Goal: Information Seeking & Learning: Learn about a topic

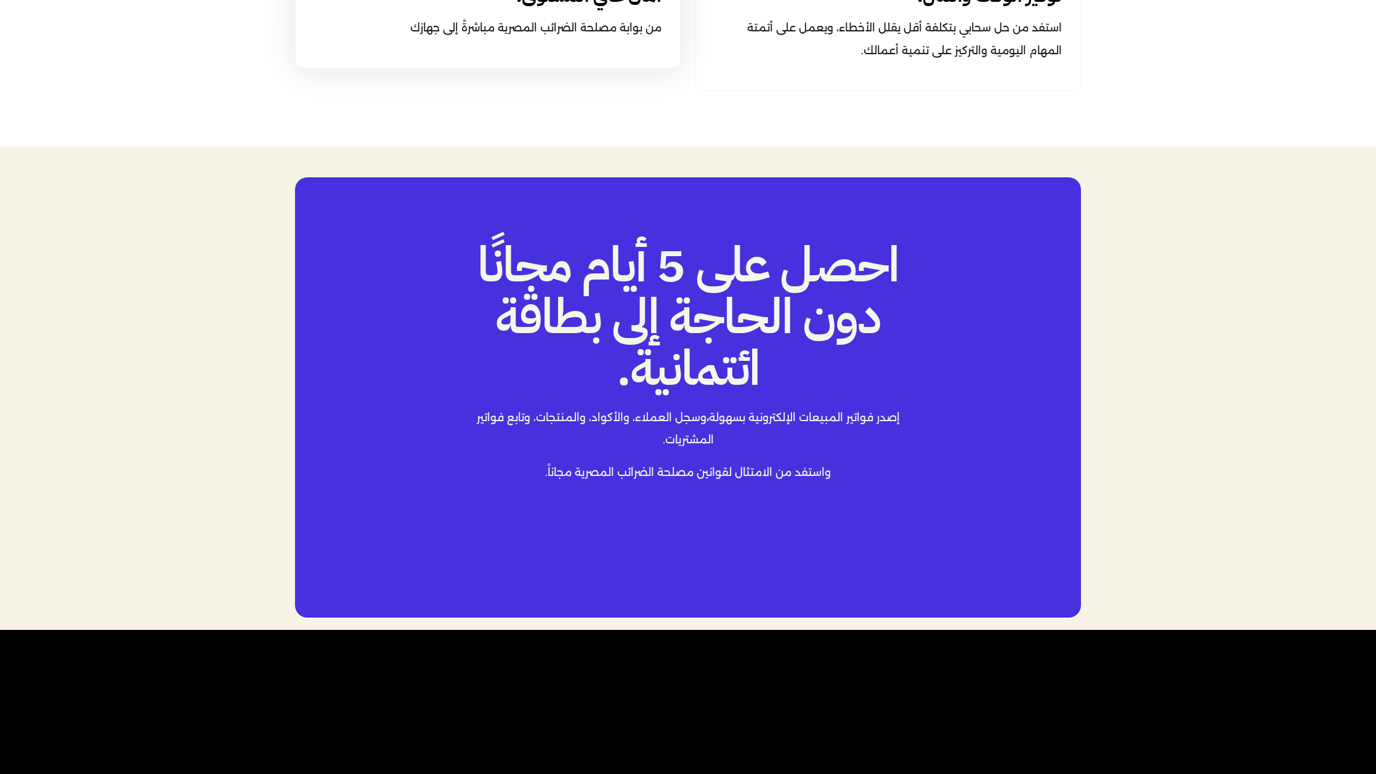
scroll to position [2450, 0]
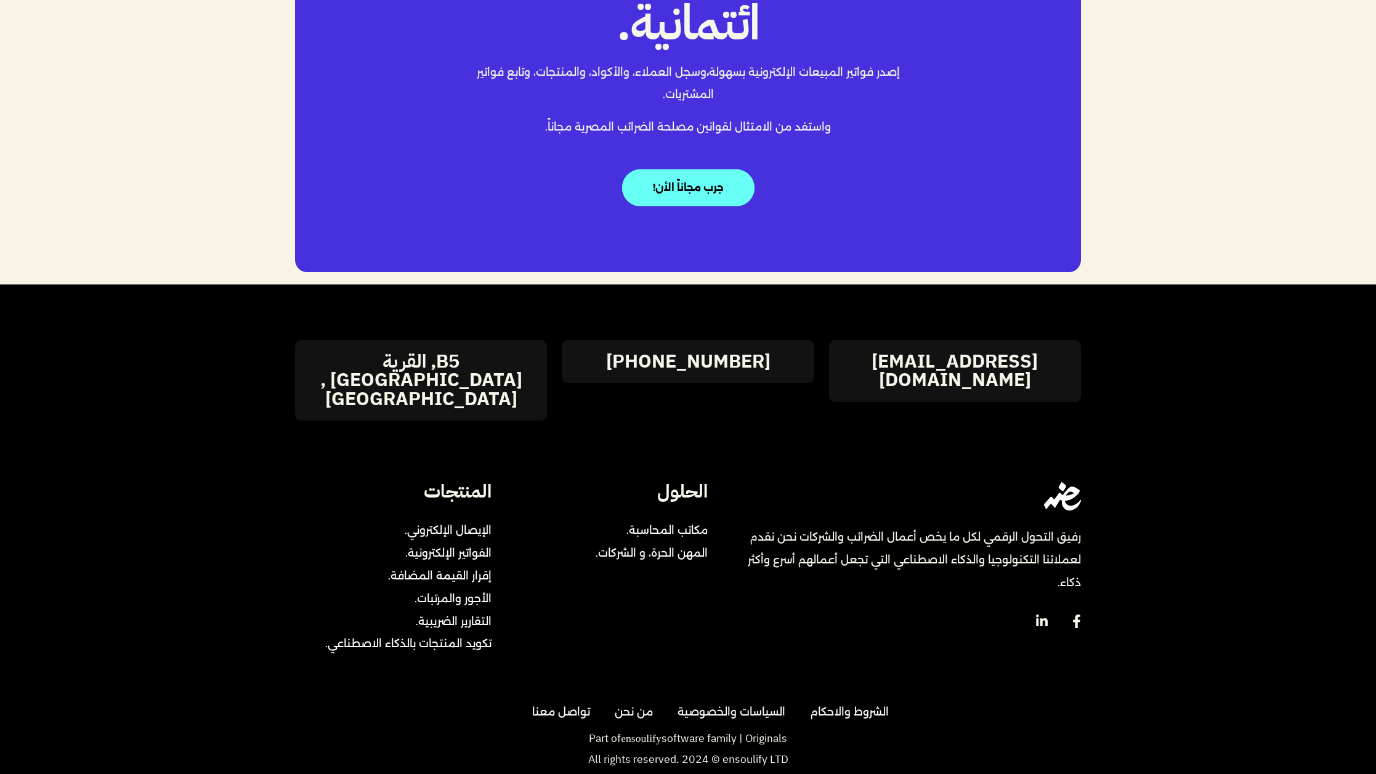
click at [461, 519] on span "الإيصال الإلكتروني." at bounding box center [448, 530] width 87 height 23
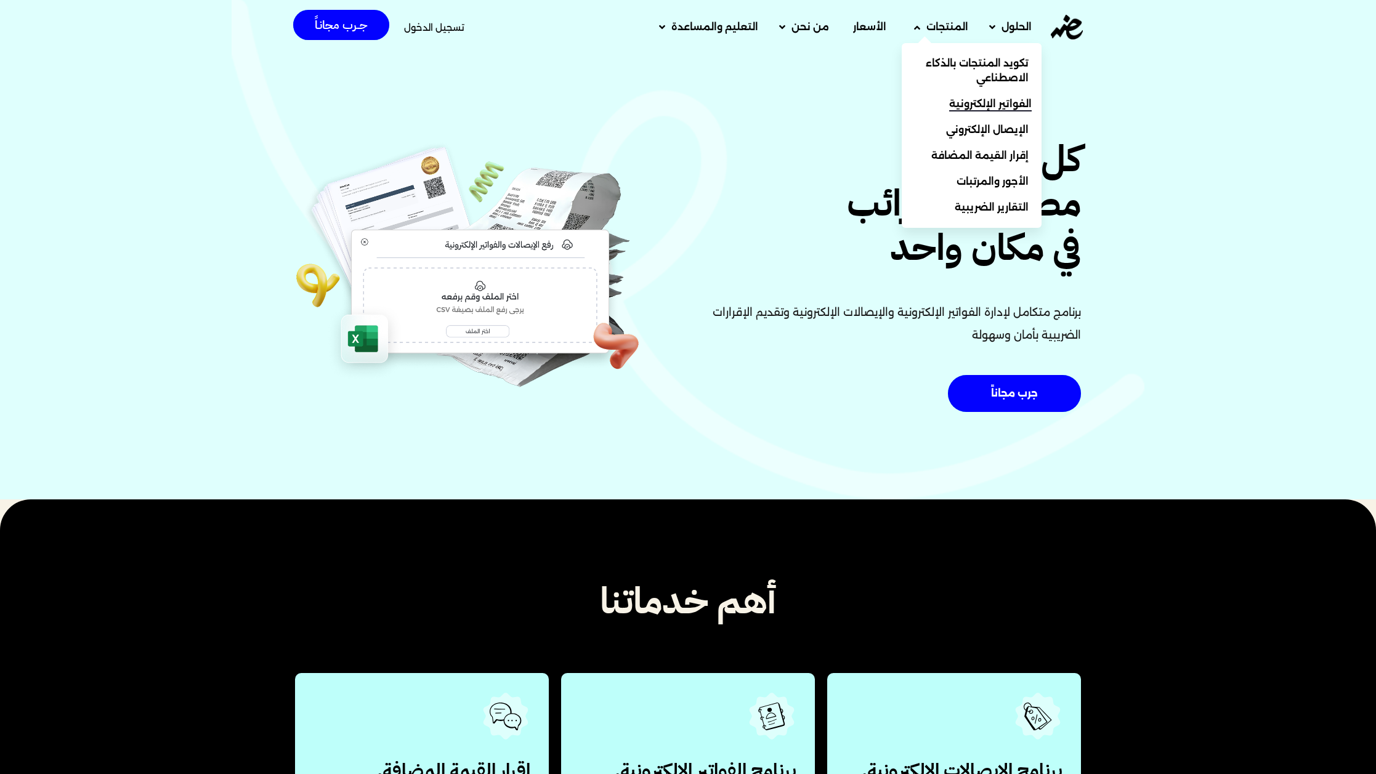
click at [984, 102] on span "الفواتير الإلكترونية" at bounding box center [990, 104] width 83 height 15
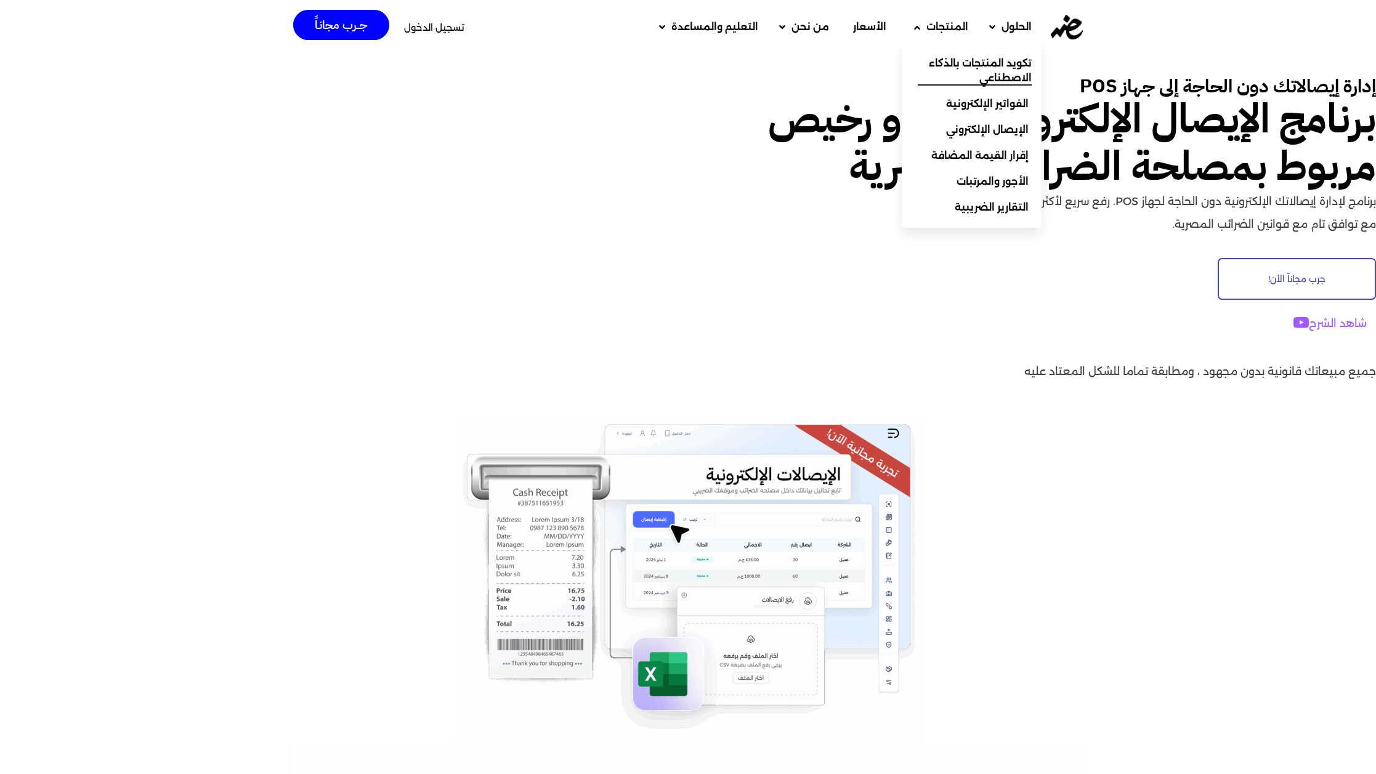
click at [965, 62] on span "تكويد المنتجات بالذكاء الاصطناعي" at bounding box center [975, 71] width 114 height 30
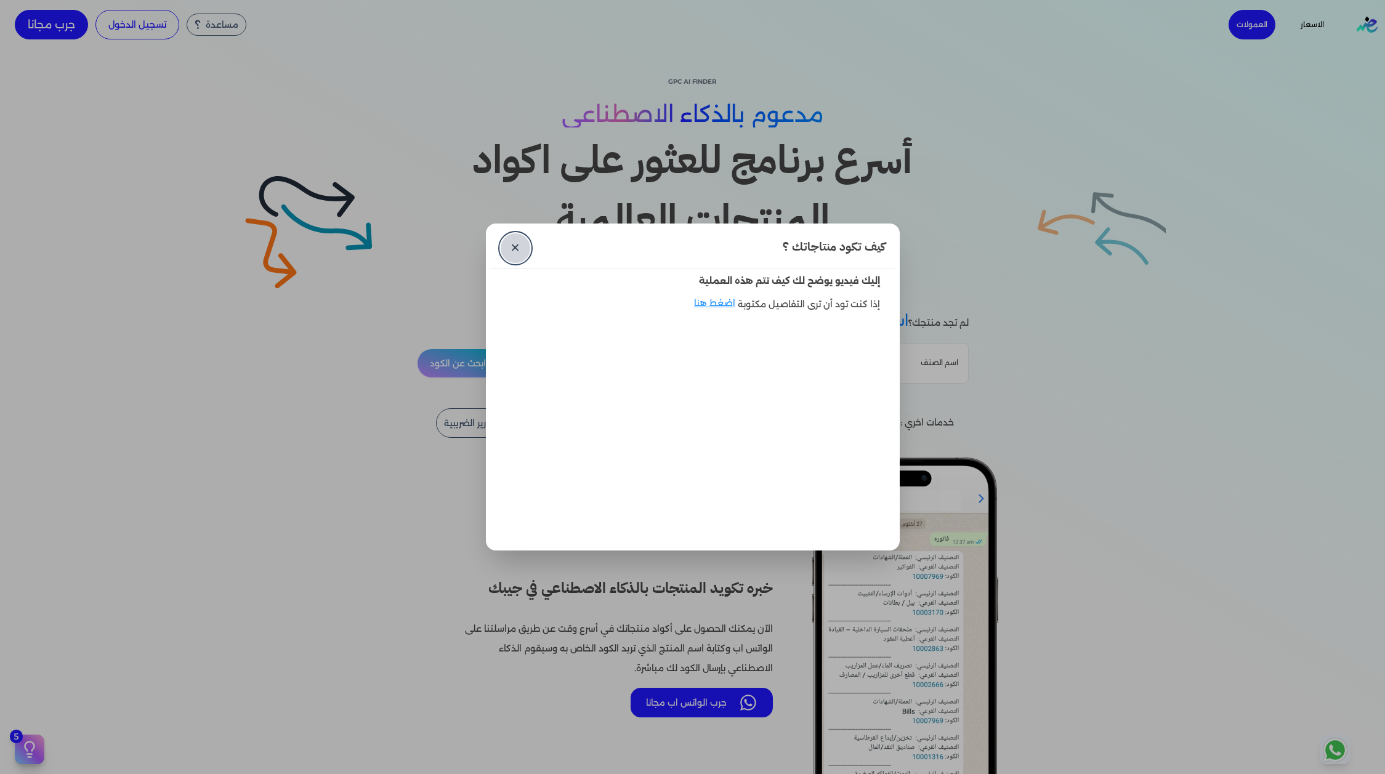
click at [518, 246] on link "✕" at bounding box center [516, 248] width 30 height 30
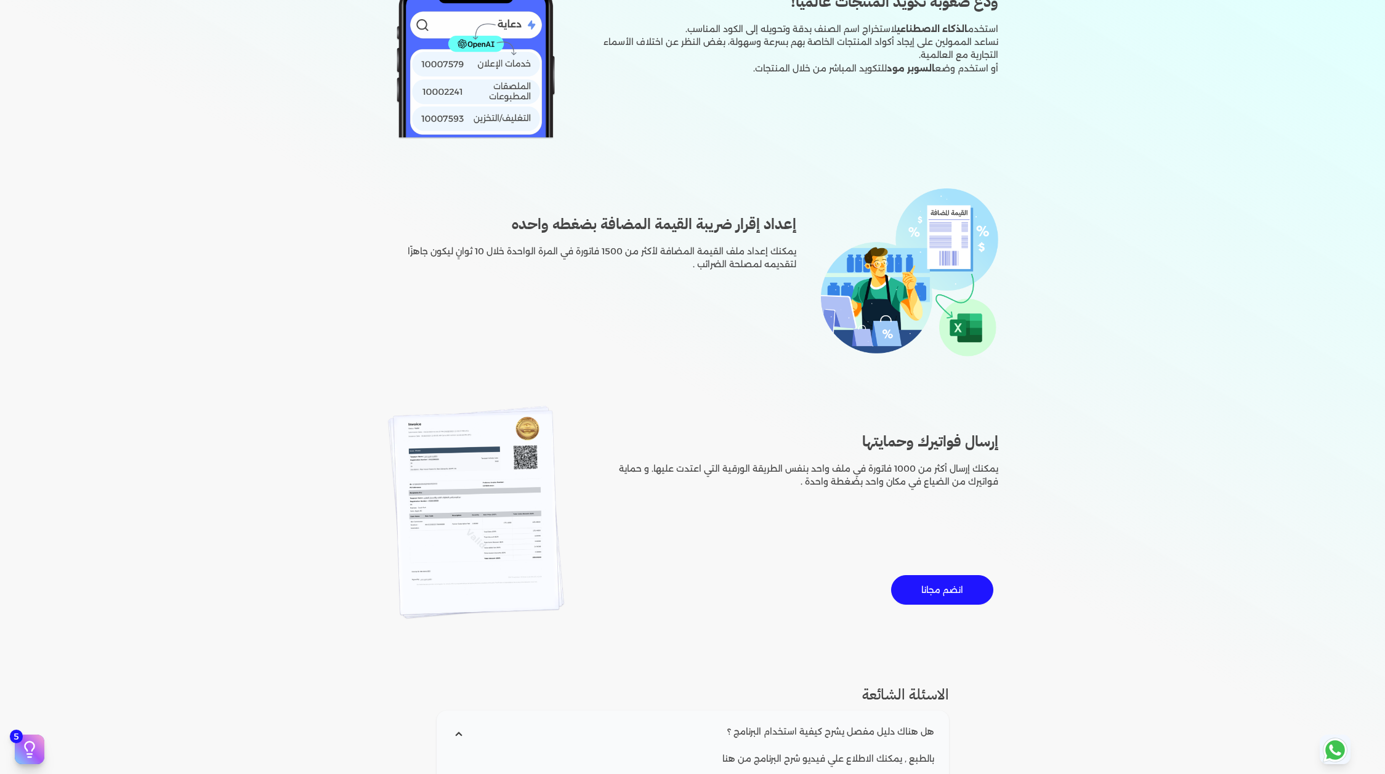
scroll to position [1581, 0]
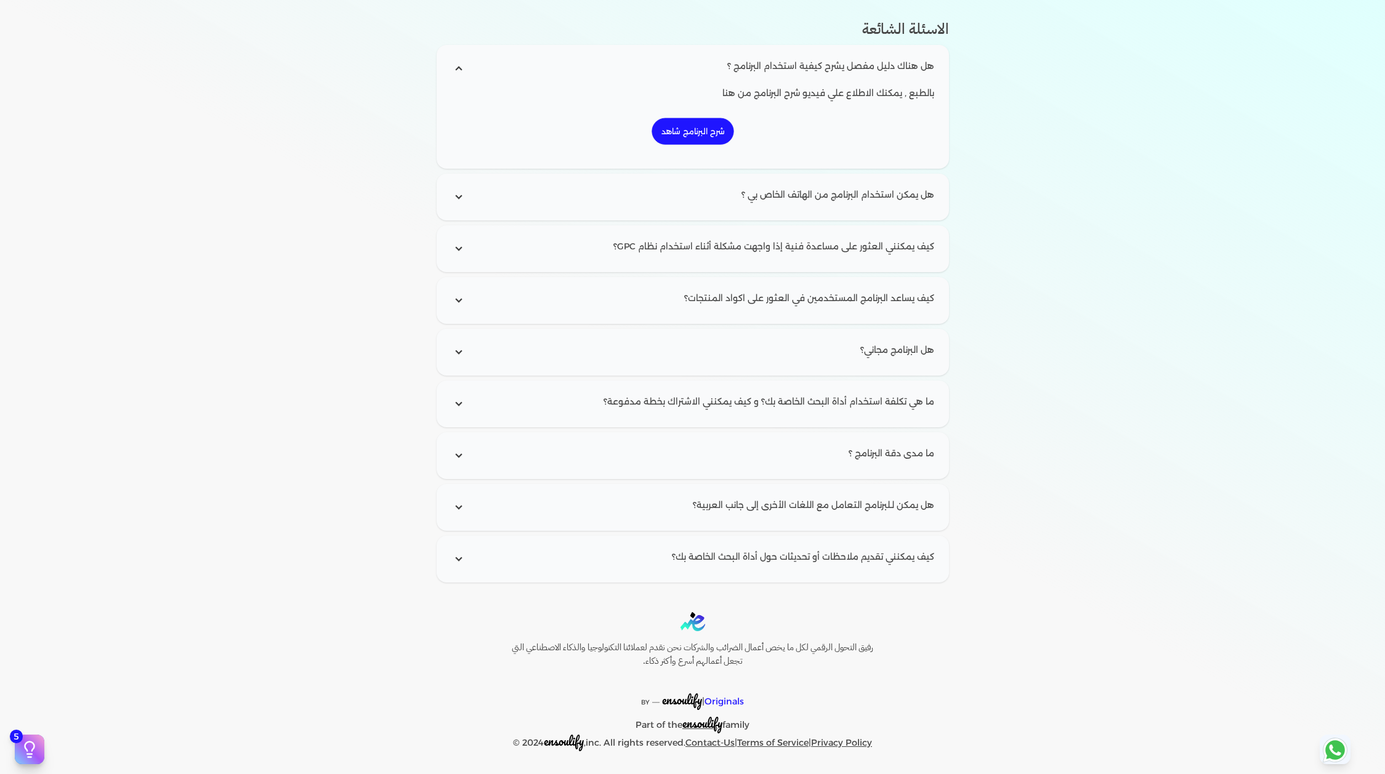
click at [669, 701] on span "ensoulify" at bounding box center [682, 699] width 40 height 19
click at [1027, 679] on div "رفيق التحول الرقمي لكل ما يخص أعمال الضرائب والشركات نحن نقدم لعملائنا التكنولو…" at bounding box center [692, 681] width 1385 height 139
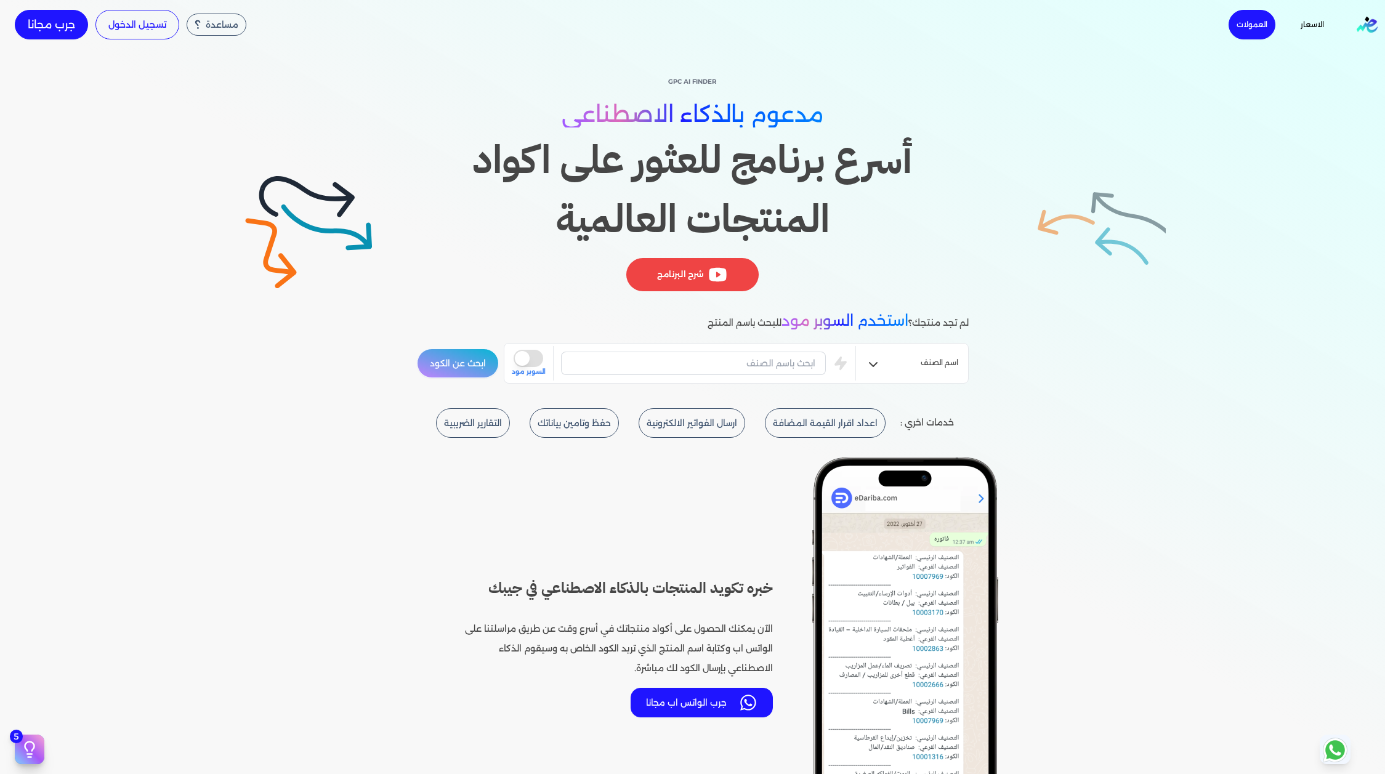
scroll to position [2, 0]
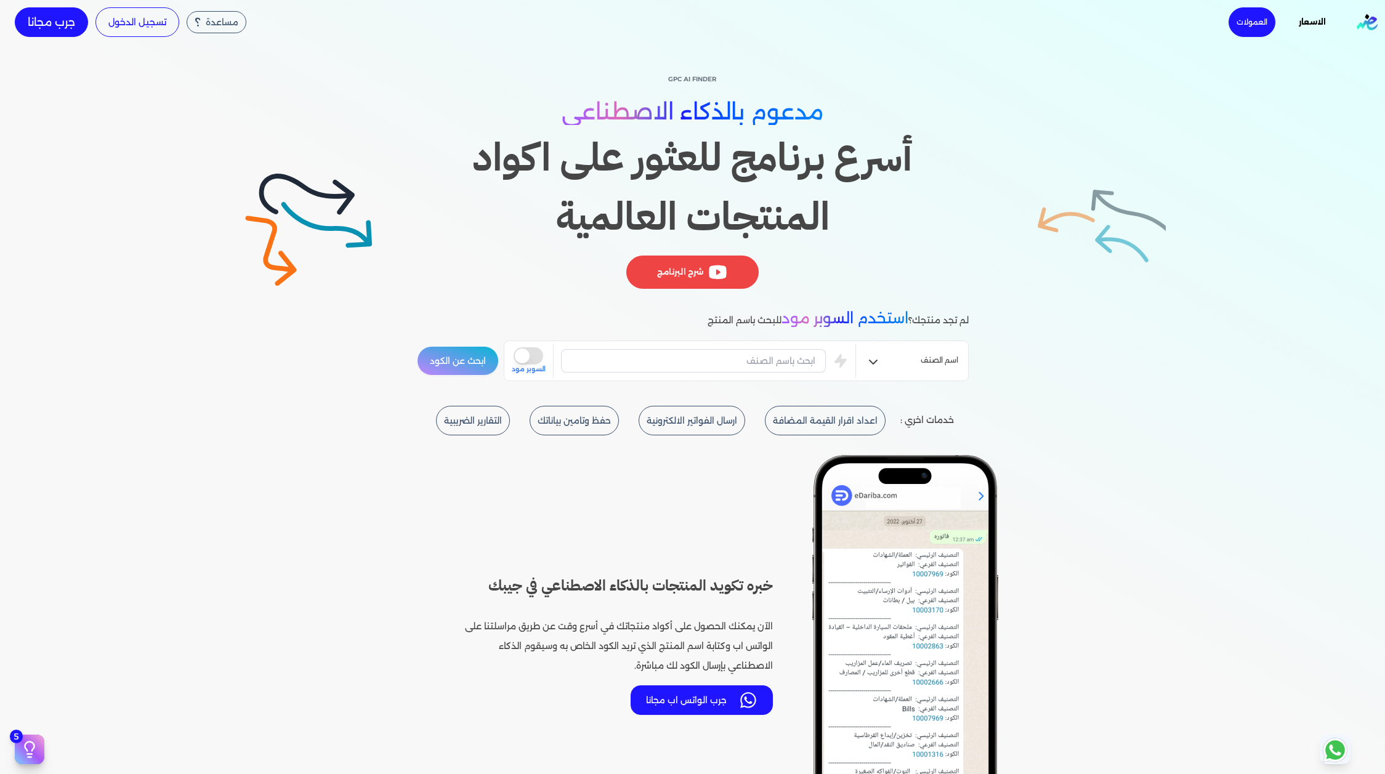
click at [1319, 25] on link "الاسعار" at bounding box center [1312, 22] width 62 height 17
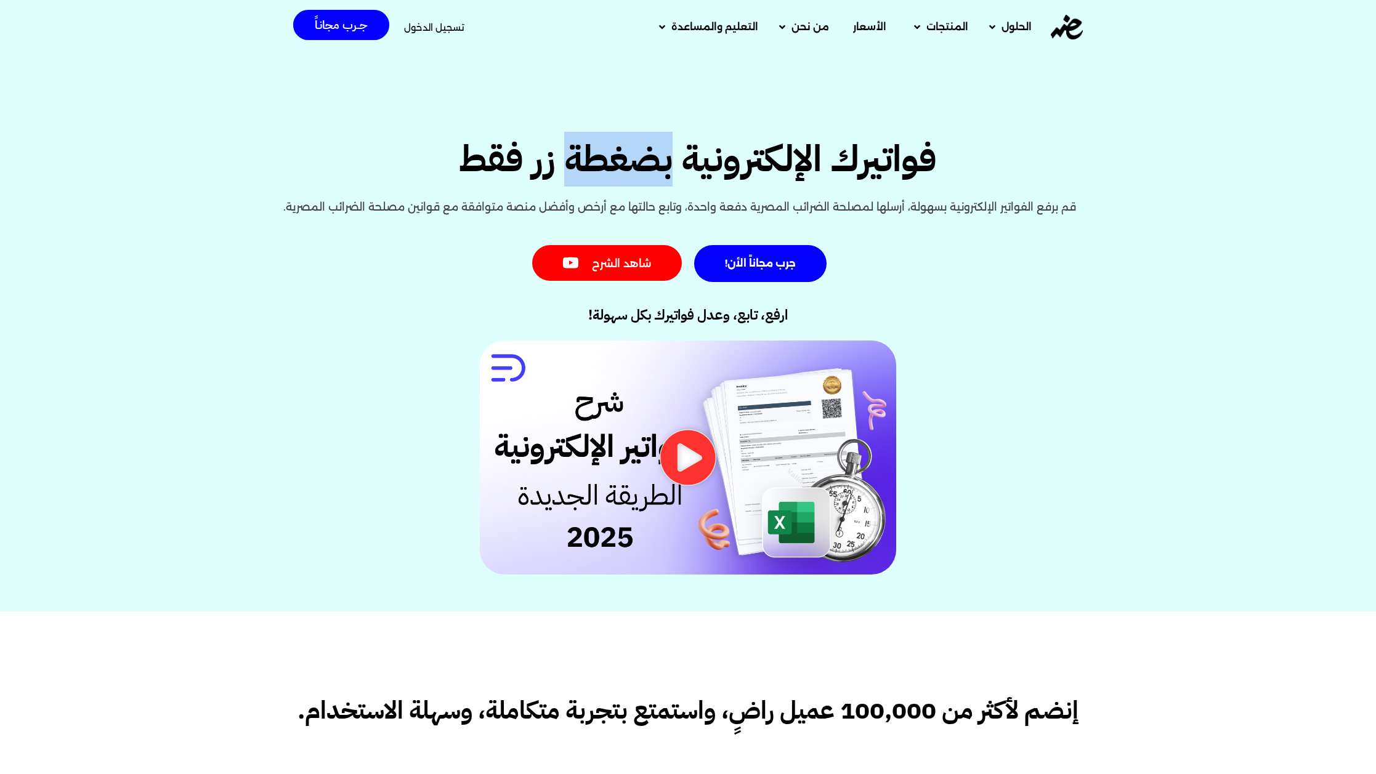
click at [1073, 24] on img at bounding box center [1067, 27] width 32 height 25
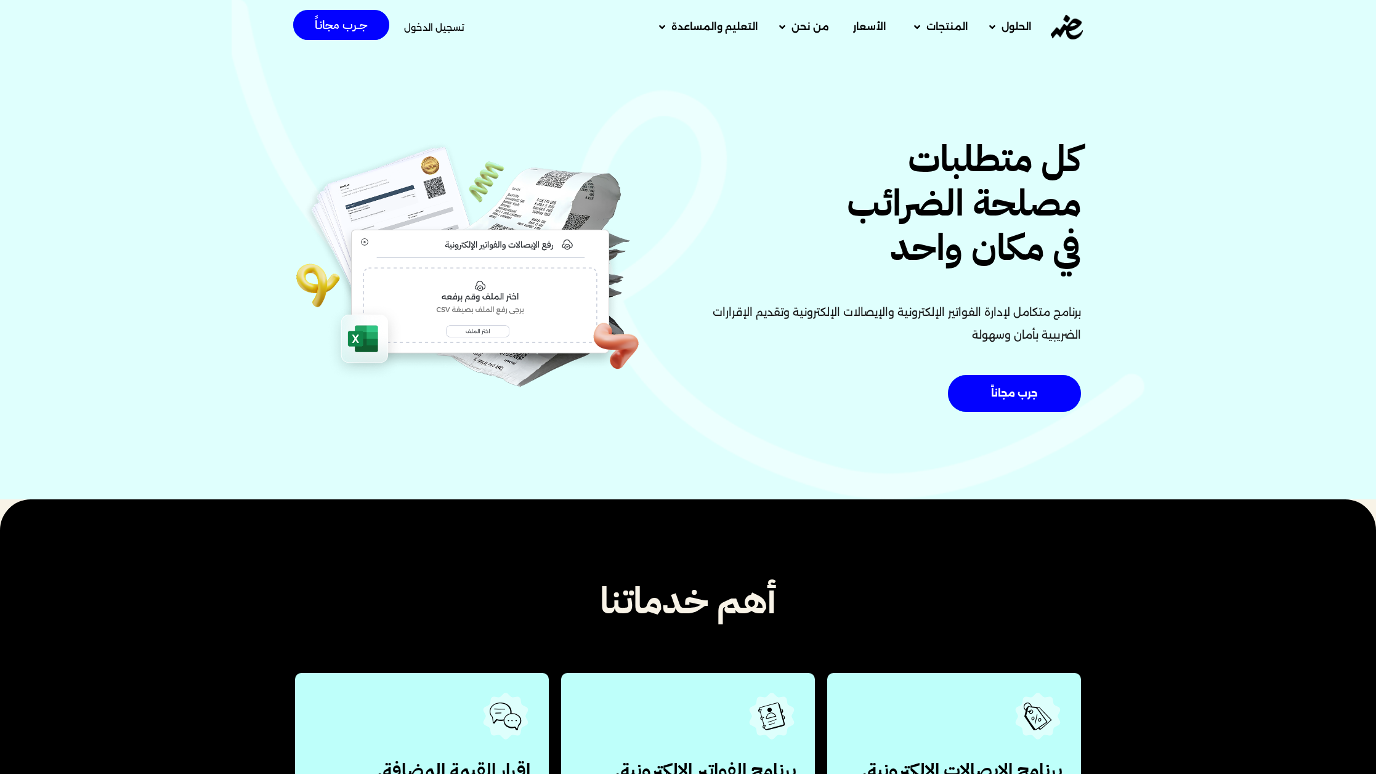
click at [204, 442] on div "كل متطلبات مصلحة الضرائب في مكان واحد برنامج متكامل لإدارة الفواتير الإلكترونية…" at bounding box center [688, 249] width 1376 height 501
click at [852, 84] on span "خدمة العملاء" at bounding box center [863, 89] width 65 height 15
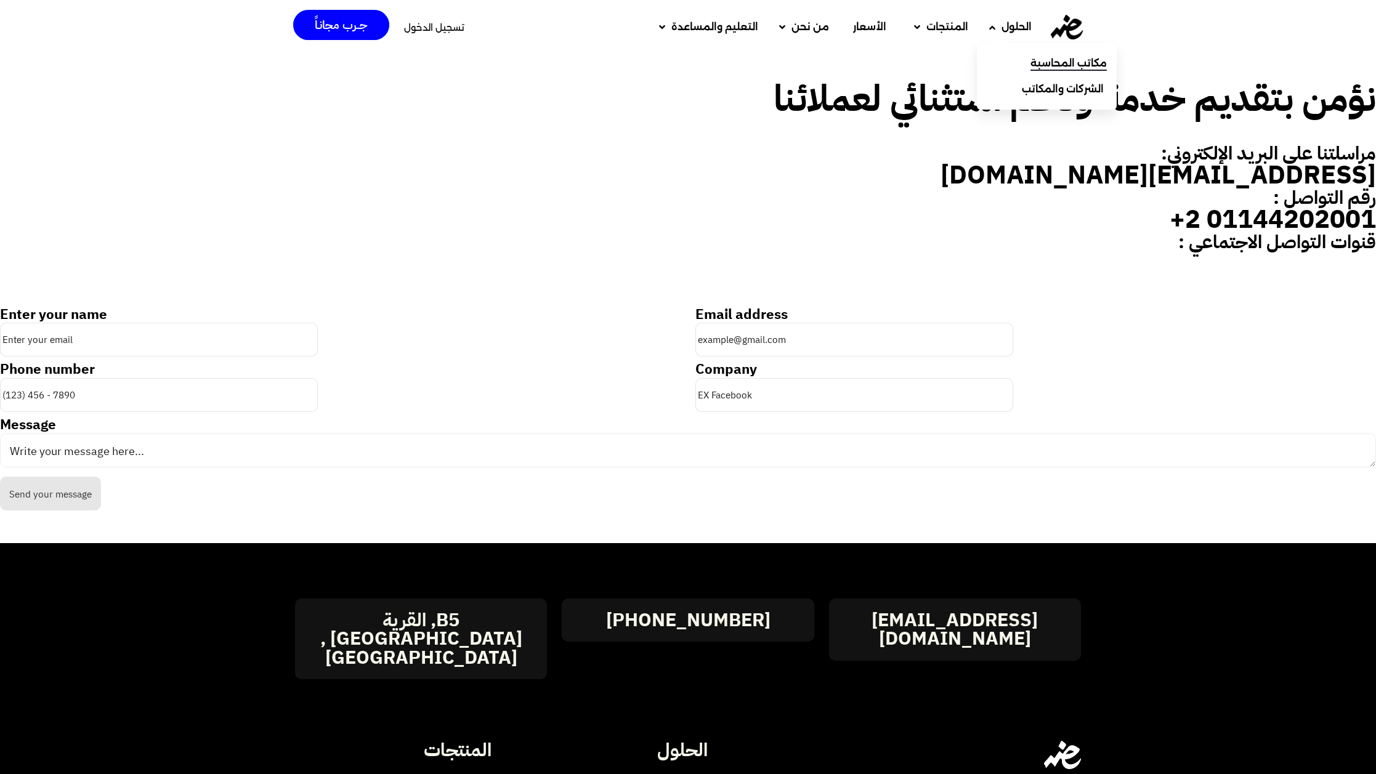
click at [1037, 66] on span "مكاتب المحاسبة" at bounding box center [1068, 63] width 76 height 15
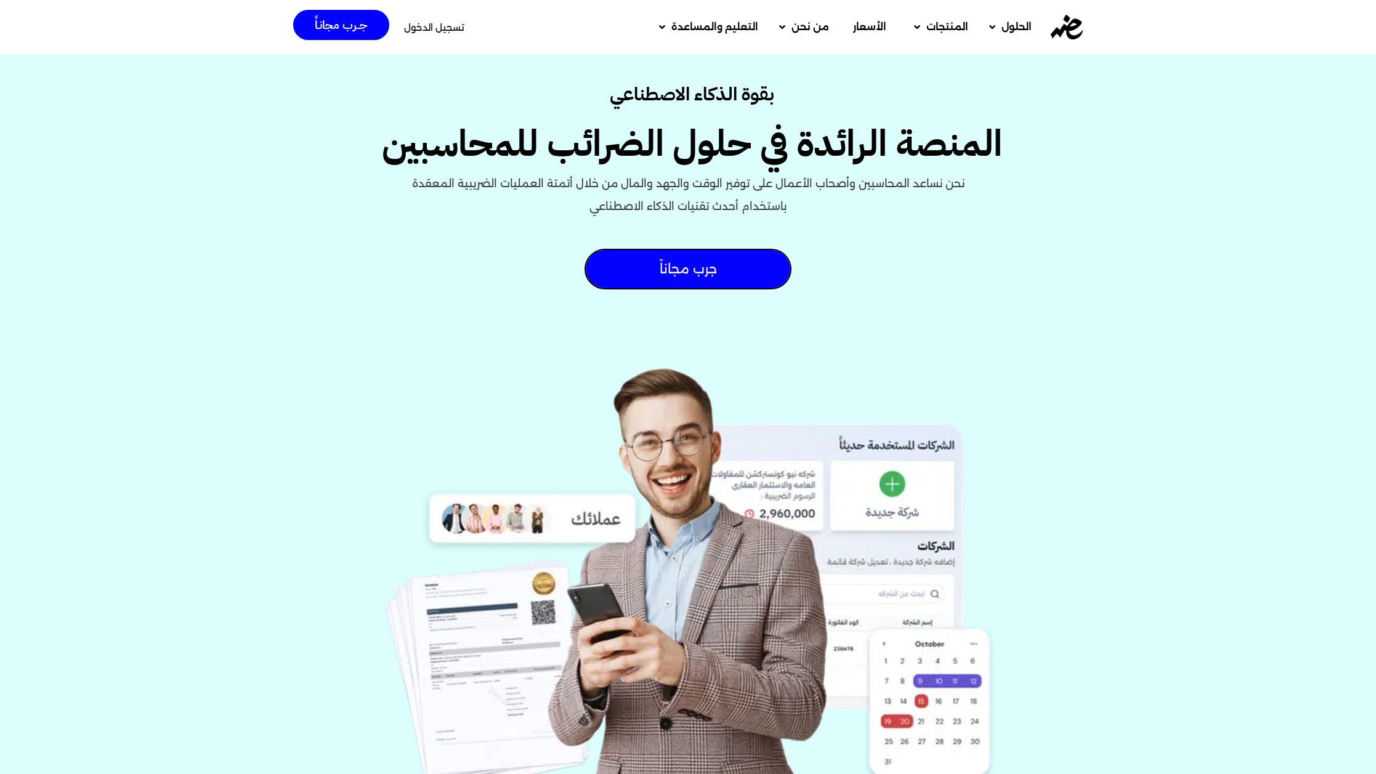
click at [1074, 20] on img at bounding box center [1067, 27] width 32 height 25
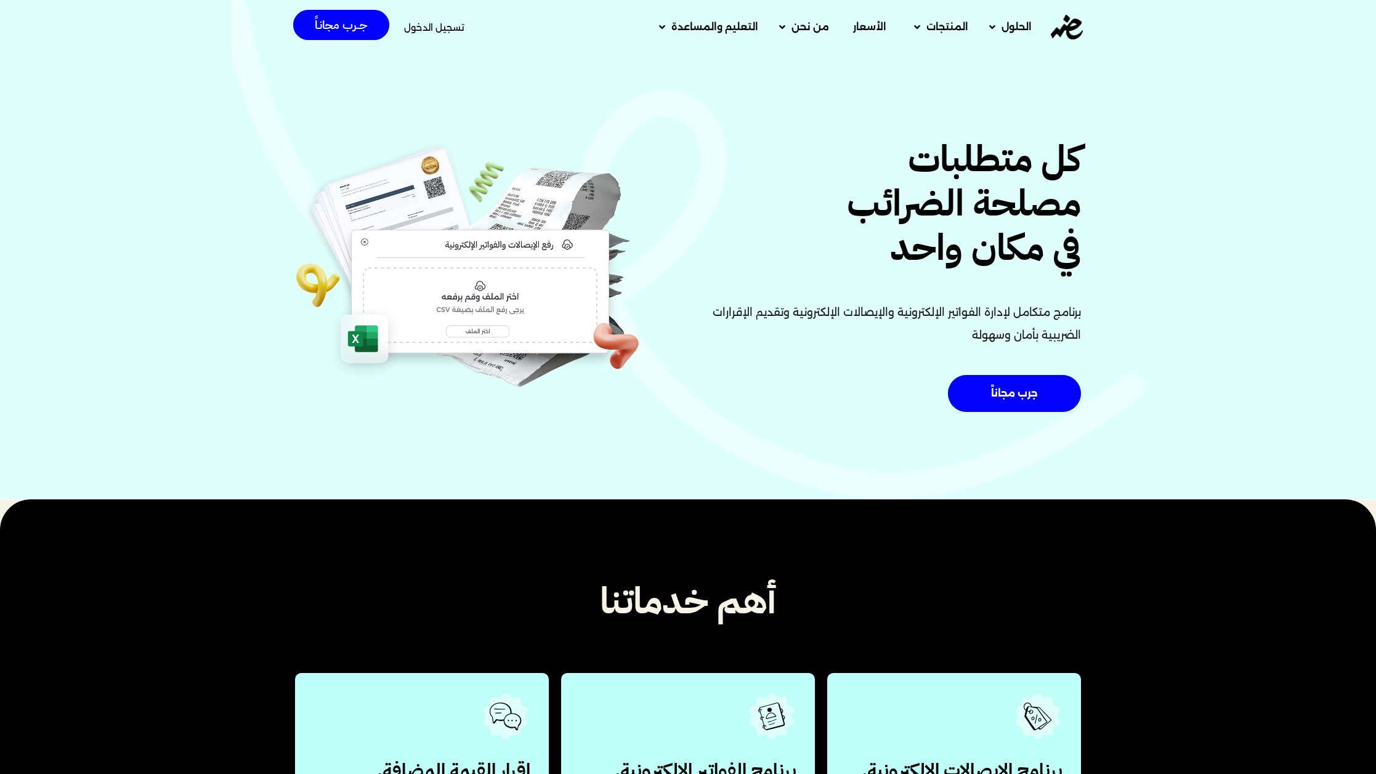
scroll to position [496, 0]
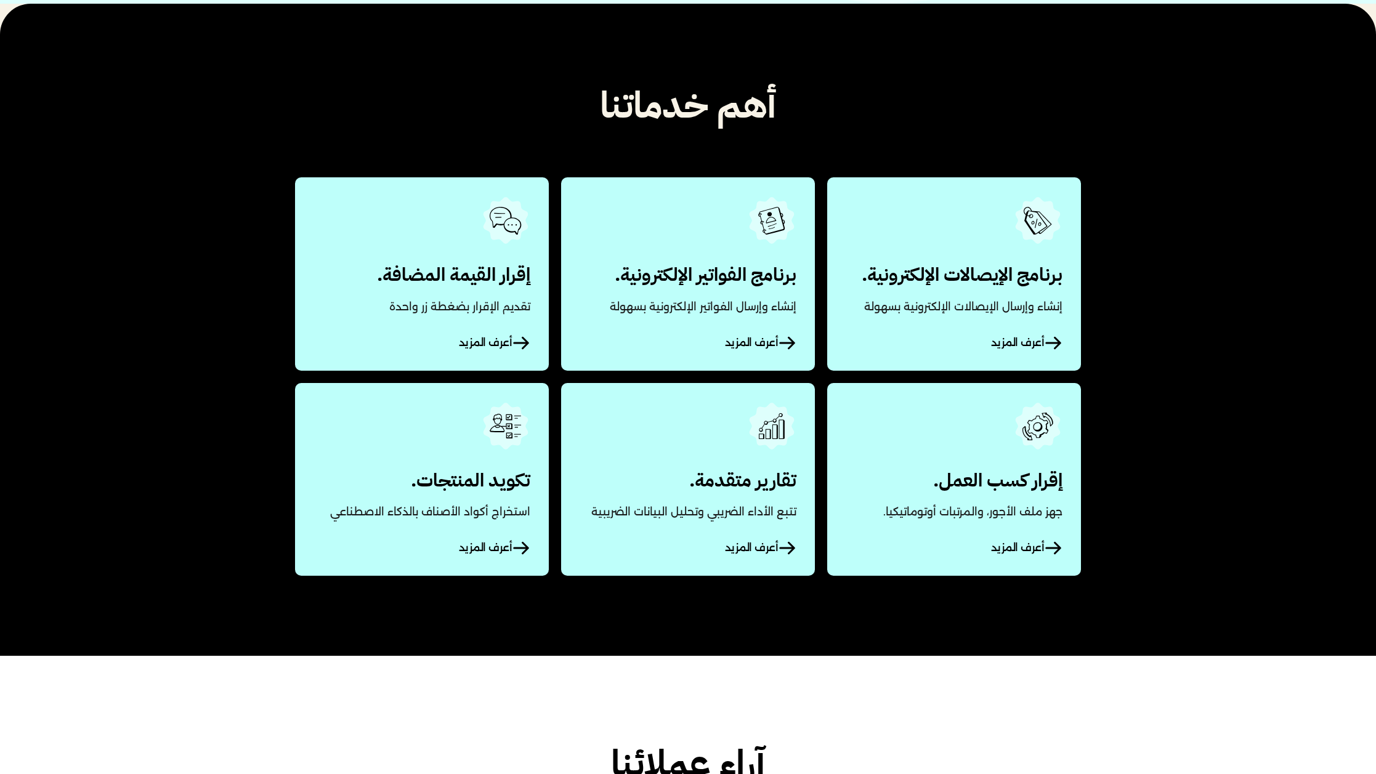
click at [903, 272] on link "أعرف المزيد" at bounding box center [954, 273] width 254 height 193
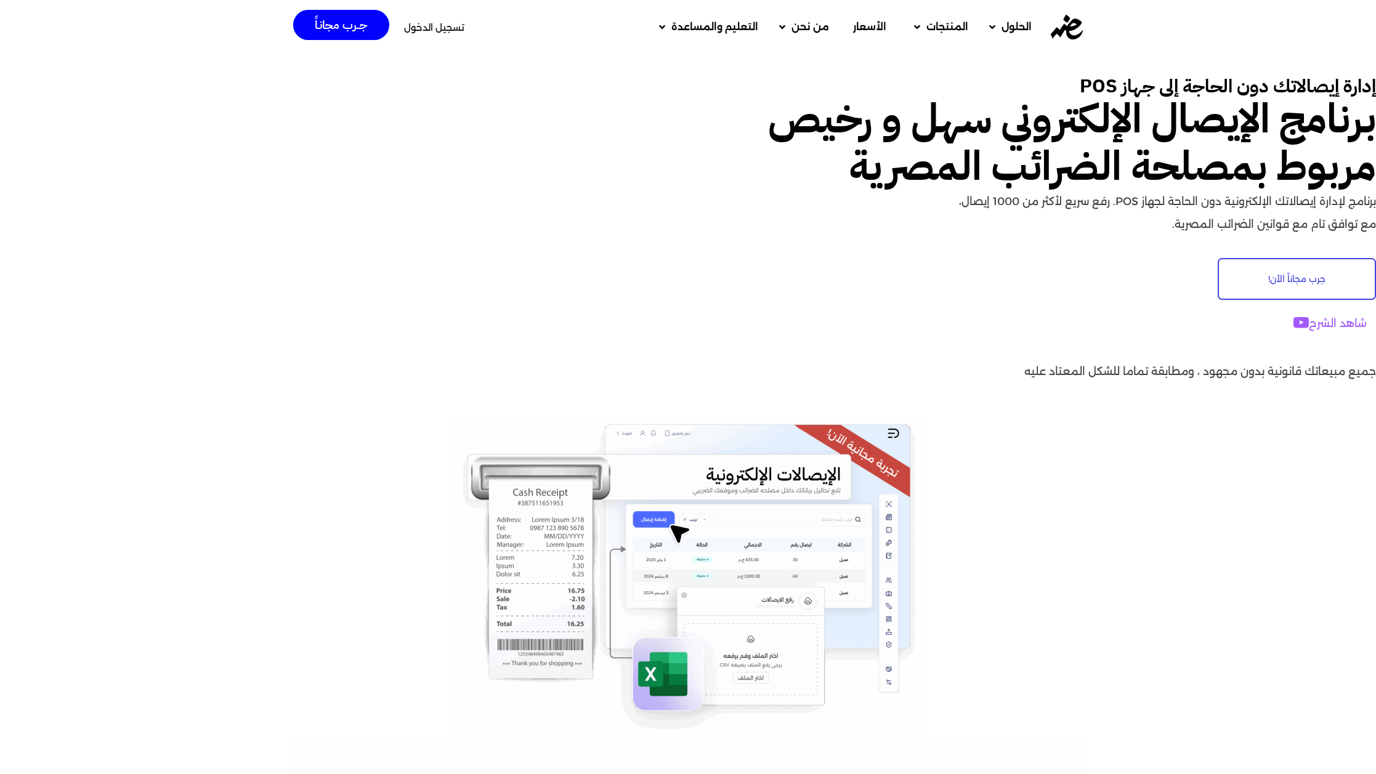
click at [1072, 23] on img at bounding box center [1067, 27] width 32 height 25
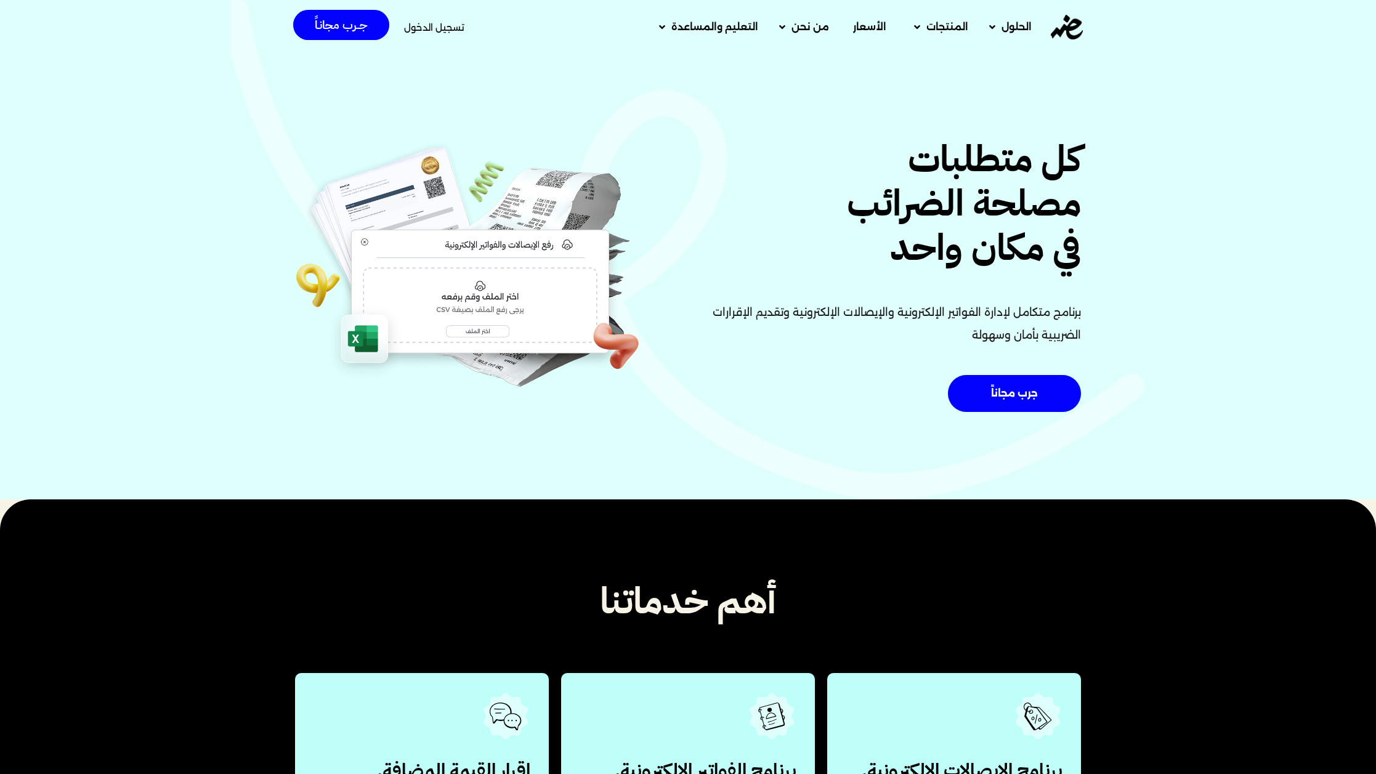
click at [872, 26] on span "الأسعار" at bounding box center [869, 27] width 33 height 15
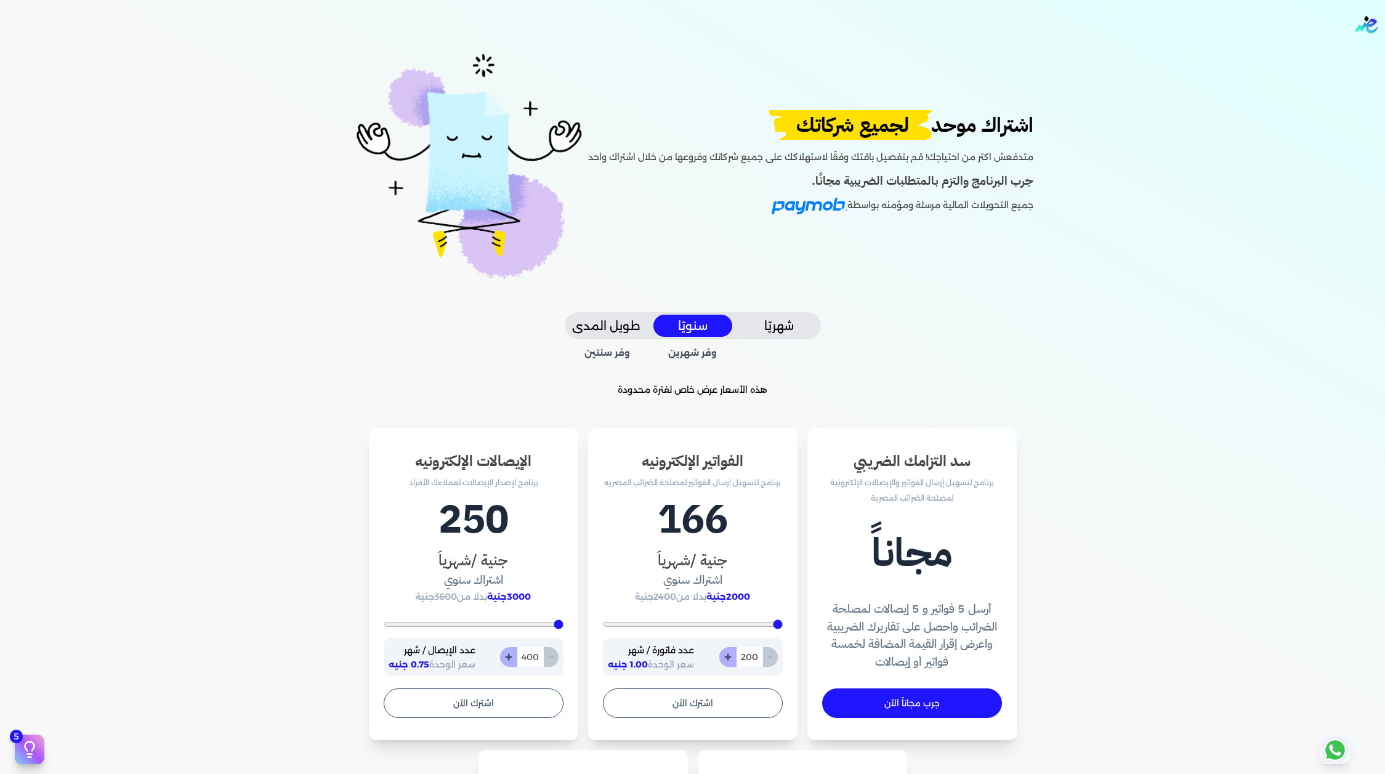
click at [765, 393] on p "هذه الأسعار عرض خاص لفترة محدودة" at bounding box center [693, 390] width 926 height 16
drag, startPoint x: 765, startPoint y: 393, endPoint x: 658, endPoint y: 398, distance: 107.3
click at [658, 398] on div "اشتراك موحد لجميع شركاتك متدفعش اكتر من احتياجك! قم بتفصيل باقتك وفقًا لاستهلاك…" at bounding box center [693, 578] width 946 height 1059
click at [568, 392] on p "هذه الأسعار عرض خاص لفترة محدودة" at bounding box center [693, 390] width 926 height 16
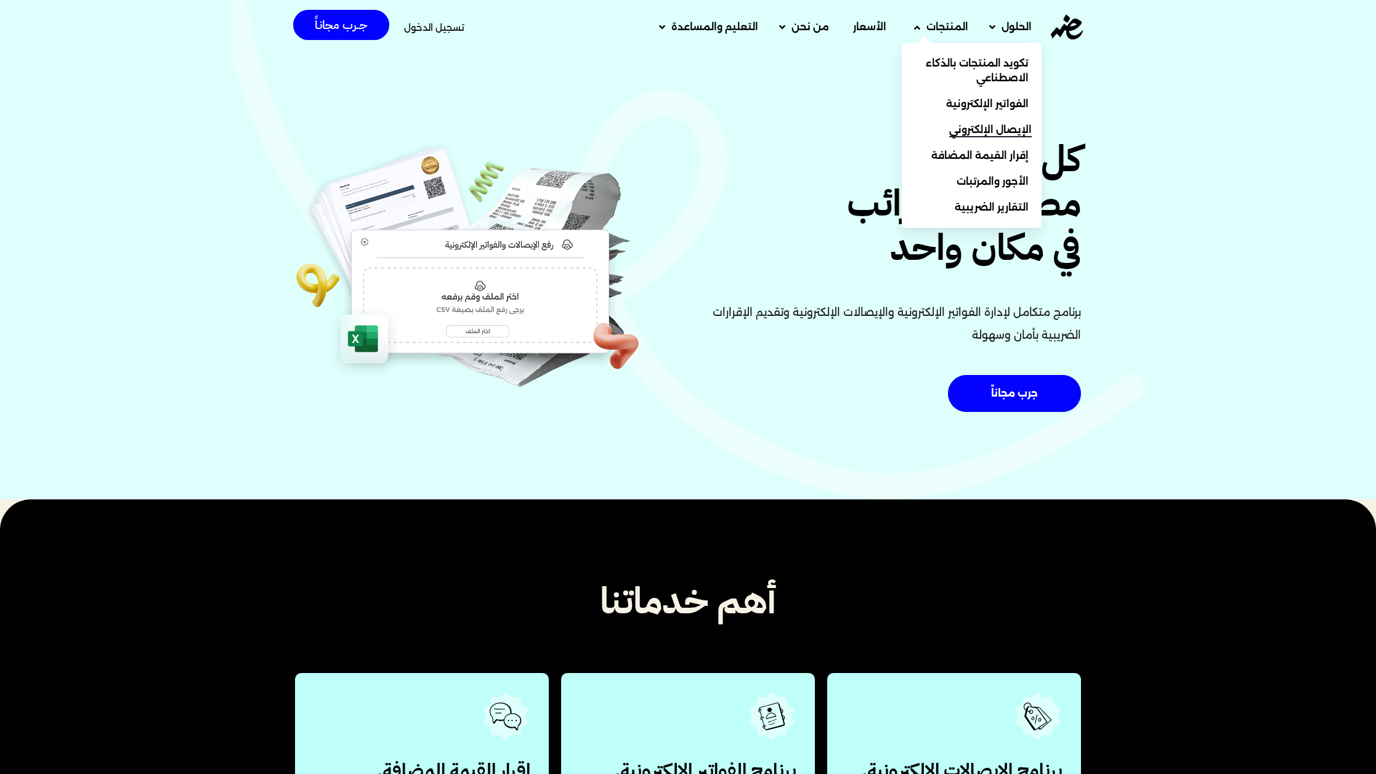
click at [963, 132] on span "الإيصال الإلكتروني" at bounding box center [990, 130] width 83 height 15
